Goal: Transaction & Acquisition: Obtain resource

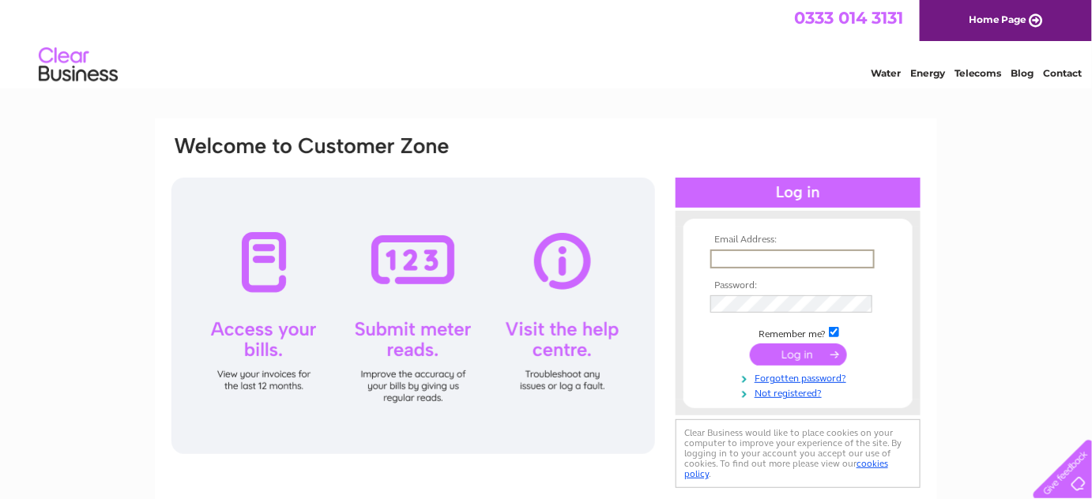
click at [724, 253] on input "text" at bounding box center [792, 259] width 164 height 19
type input "mychiropractor@mail.com"
click at [798, 348] on input "submit" at bounding box center [798, 353] width 97 height 22
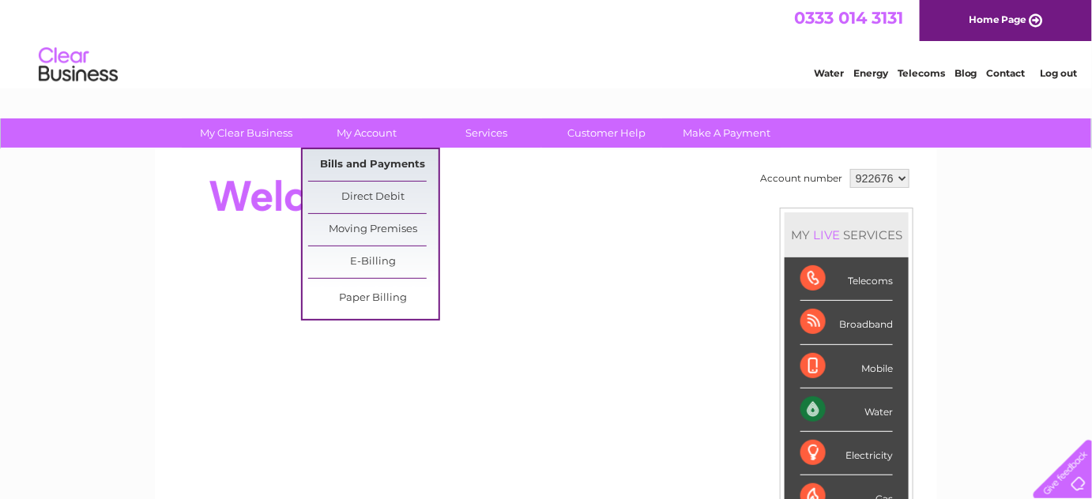
click at [361, 155] on link "Bills and Payments" at bounding box center [373, 165] width 130 height 32
click at [395, 166] on link "Bills and Payments" at bounding box center [373, 165] width 130 height 32
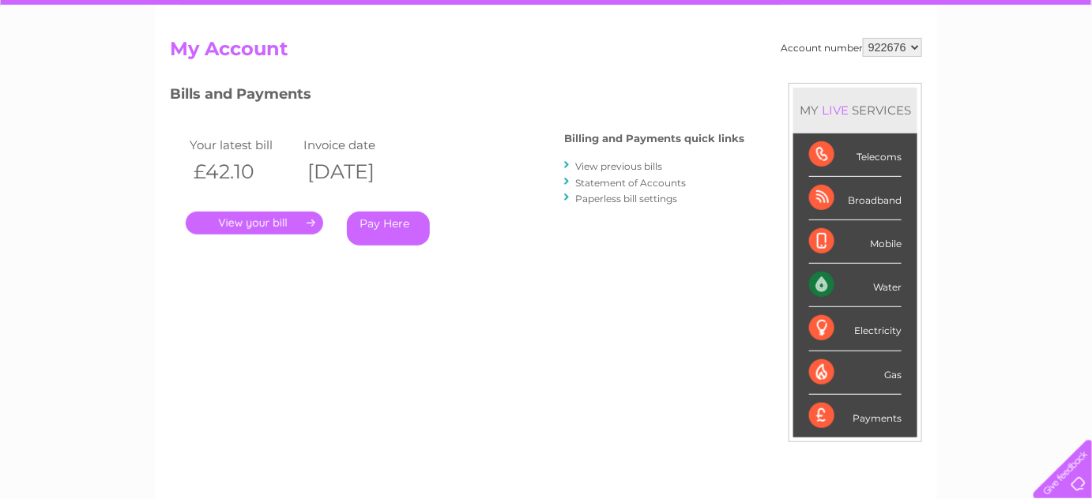
click at [257, 217] on link "." at bounding box center [254, 223] width 137 height 23
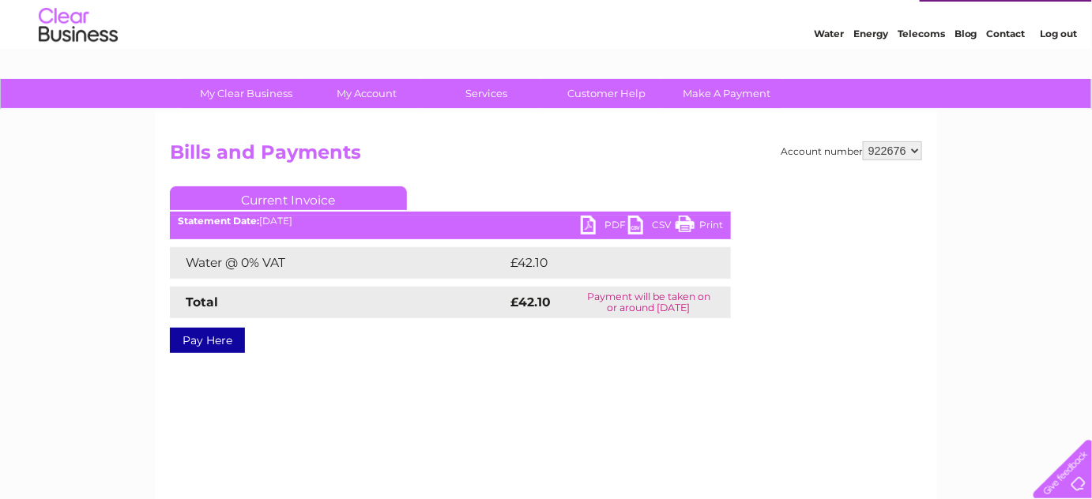
scroll to position [71, 0]
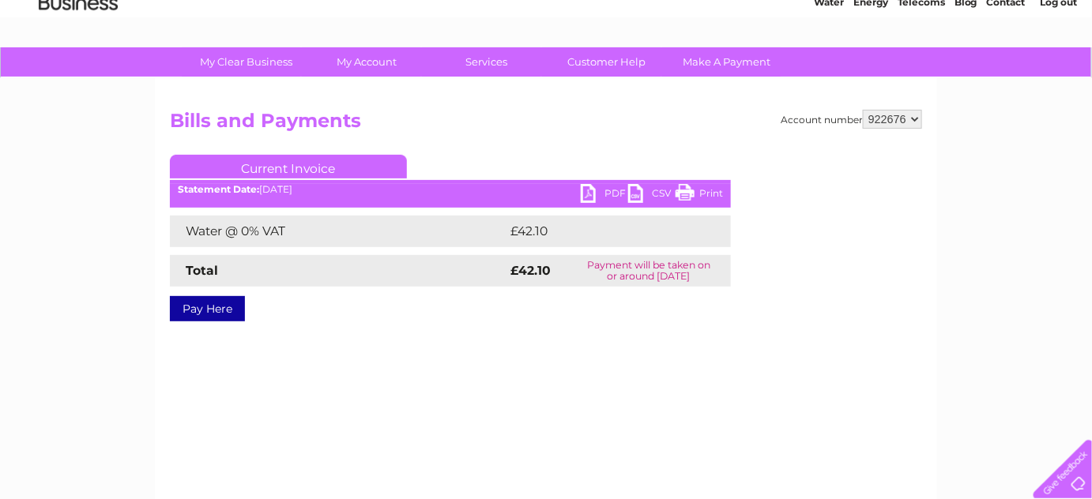
click at [604, 189] on link "PDF" at bounding box center [604, 195] width 47 height 23
